Goal: Task Accomplishment & Management: Complete application form

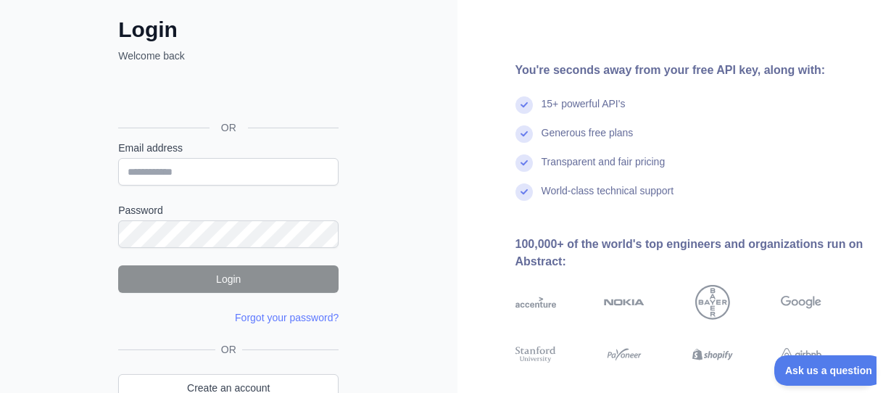
scroll to position [160, 0]
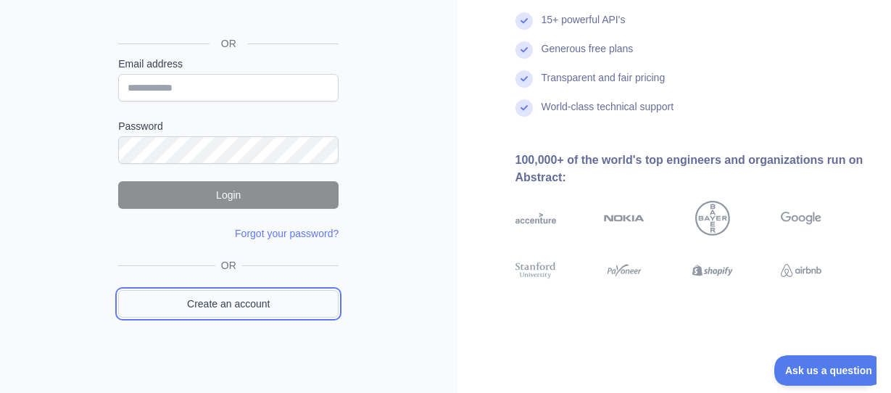
click at [267, 301] on link "Create an account" at bounding box center [228, 304] width 220 height 28
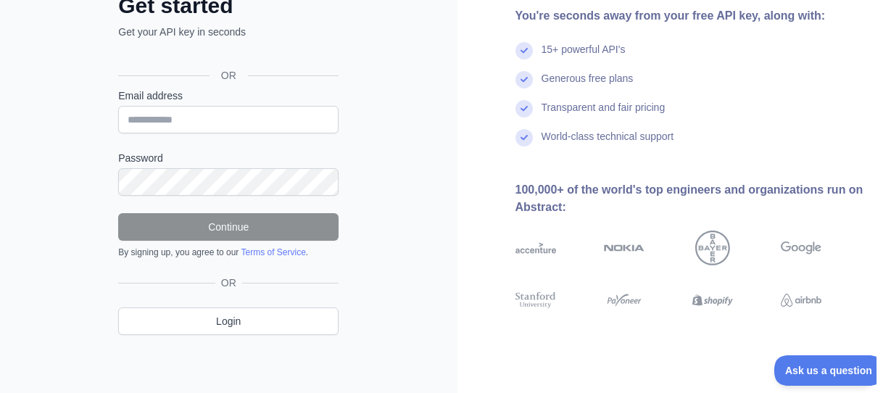
scroll to position [100, 0]
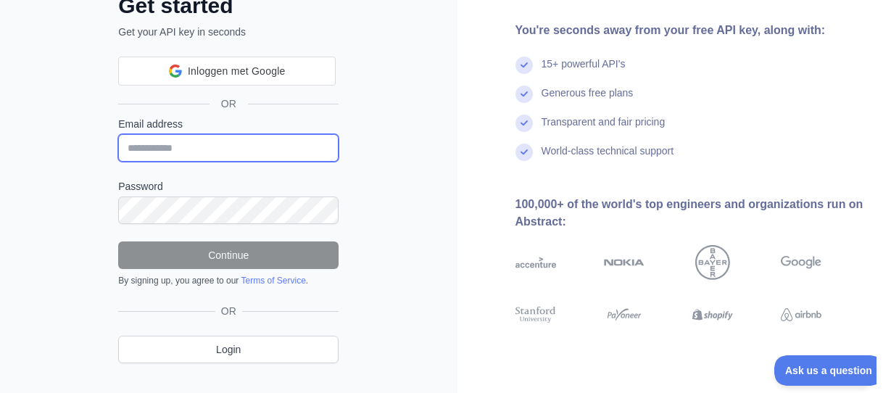
click at [200, 144] on input "Email address" at bounding box center [228, 148] width 220 height 28
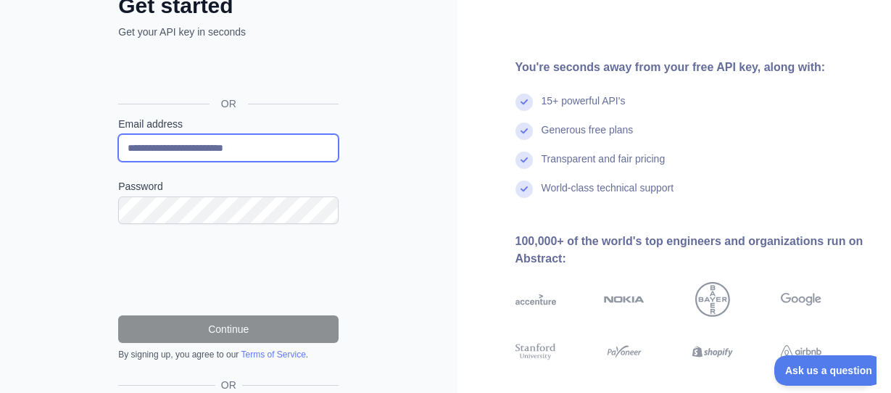
type input "**********"
click at [452, 214] on div "**********" at bounding box center [228, 197] width 457 height 595
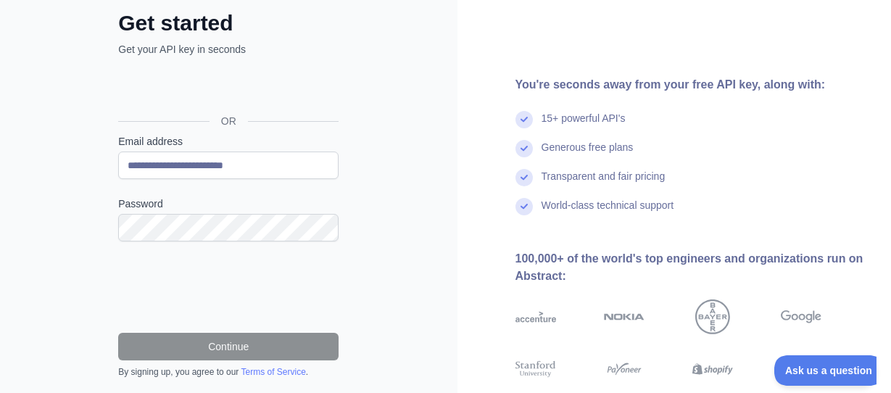
scroll to position [124, 0]
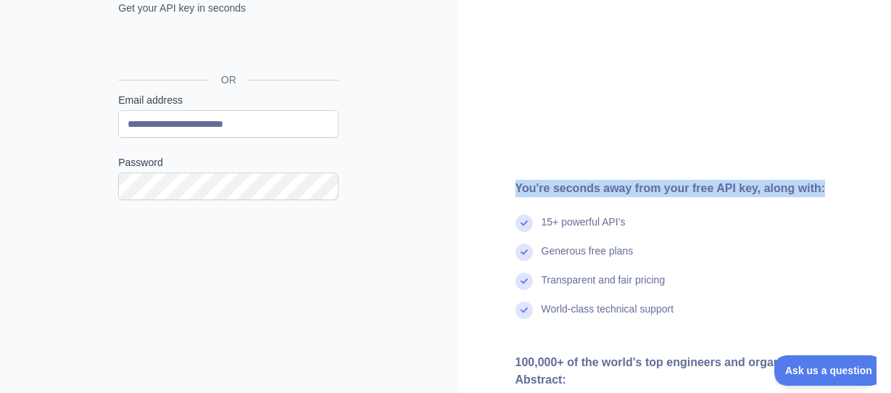
drag, startPoint x: 877, startPoint y: 125, endPoint x: 871, endPoint y: 179, distance: 53.9
click at [871, 179] on div "You're seconds away from your free API key, along with: 15+ powerful API's Gene…" at bounding box center [674, 318] width 434 height 885
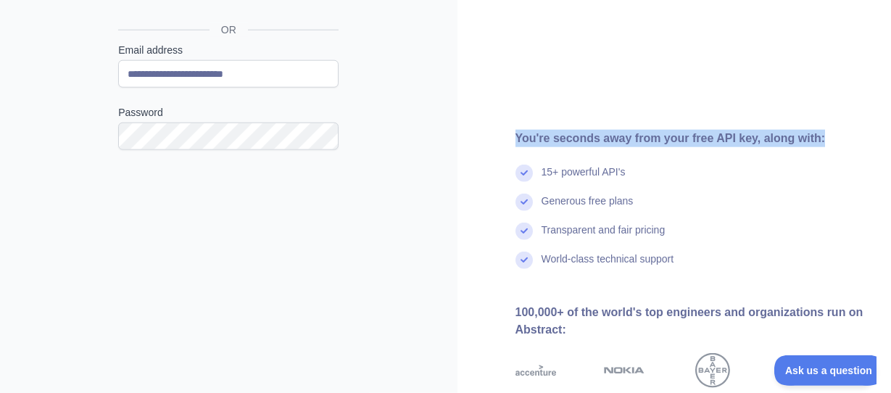
scroll to position [178, 0]
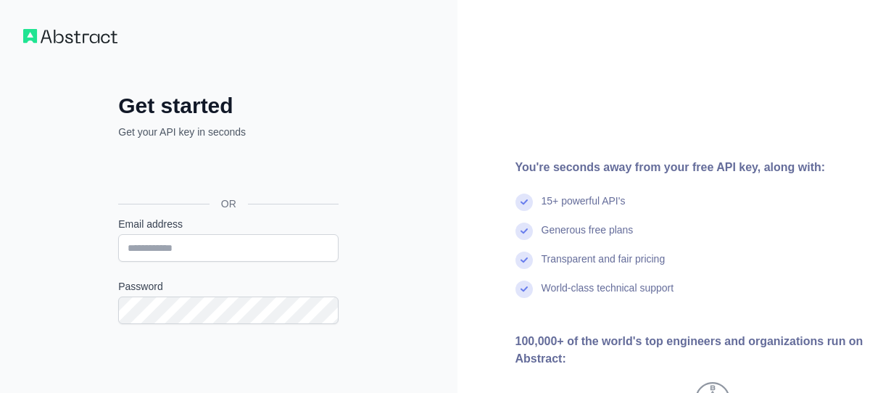
scroll to position [178, 0]
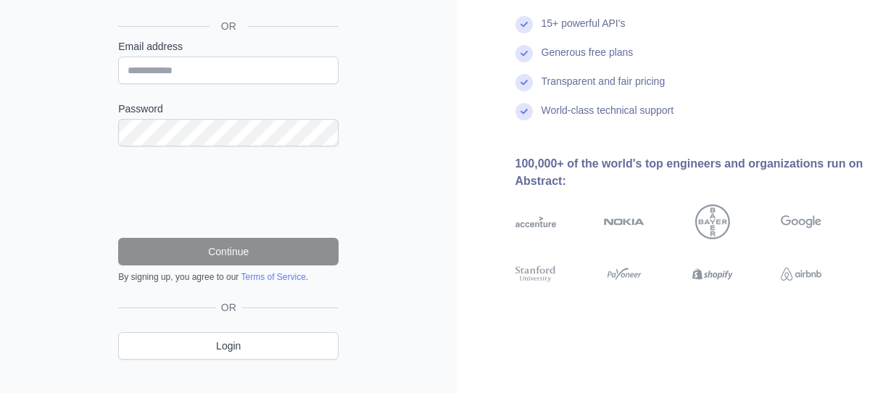
click at [441, 51] on div "Get started Get your API key in seconds OR Email address Password Continue By s…" at bounding box center [228, 119] width 457 height 595
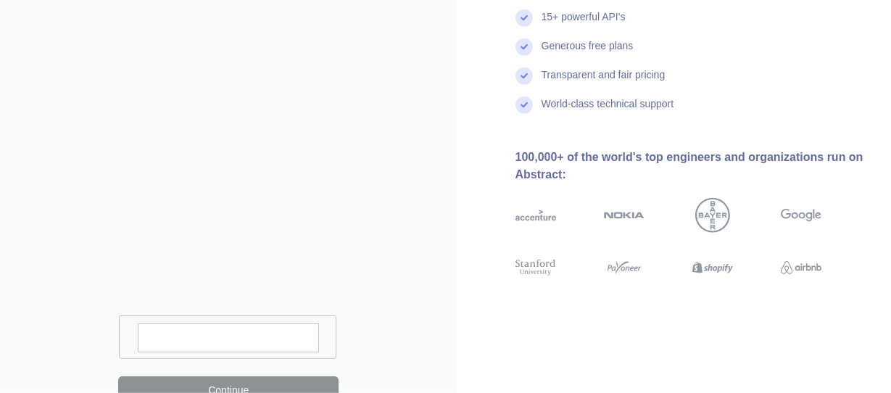
scroll to position [330, 0]
